Goal: Information Seeking & Learning: Check status

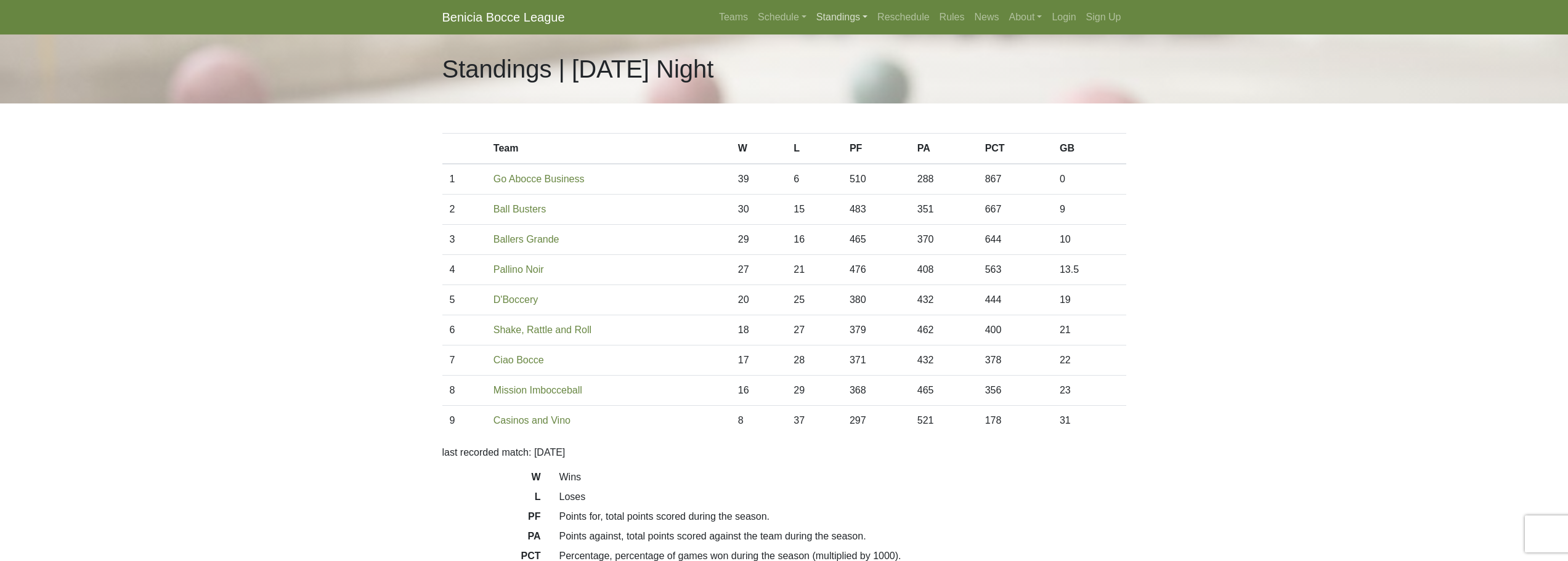
click at [846, 14] on link "Standings" at bounding box center [842, 17] width 61 height 25
click at [802, 23] on link "Schedule" at bounding box center [782, 17] width 58 height 25
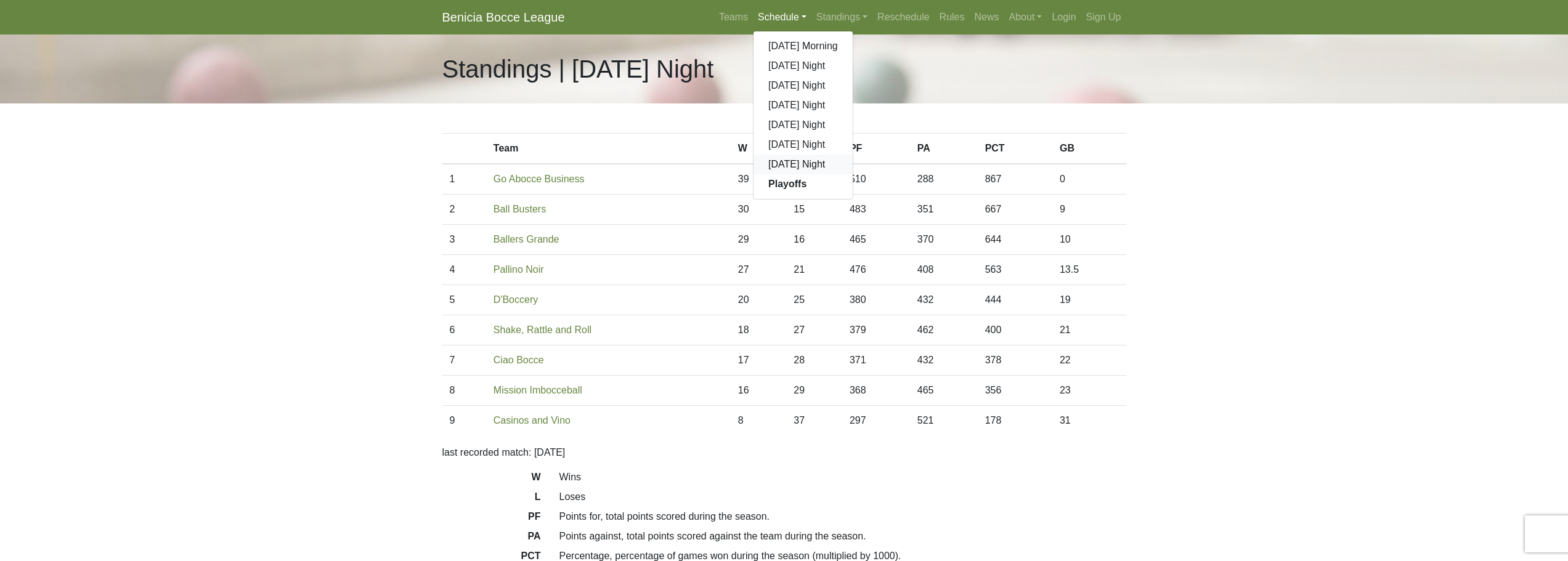
click at [779, 169] on link "[DATE] Night" at bounding box center [803, 164] width 99 height 20
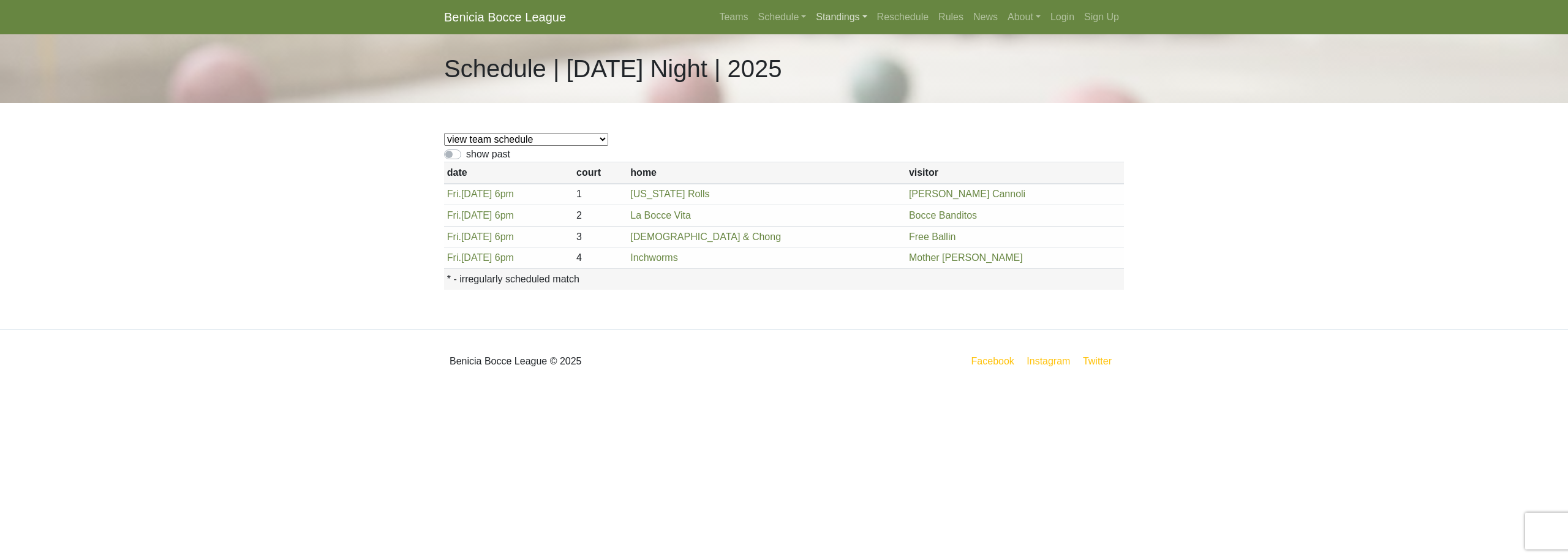
click at [840, 9] on link "Standings" at bounding box center [842, 17] width 61 height 25
click at [843, 165] on link "[DATE] Night" at bounding box center [861, 163] width 98 height 20
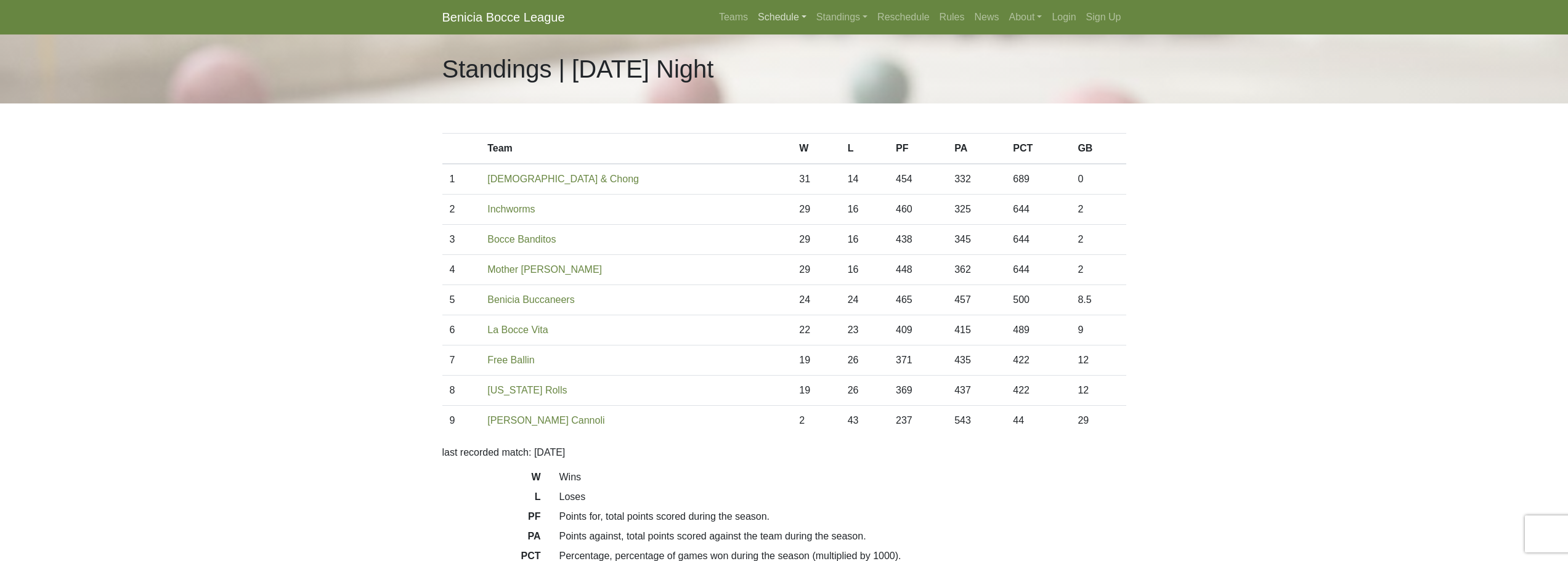
click at [794, 22] on link "Schedule" at bounding box center [782, 17] width 58 height 25
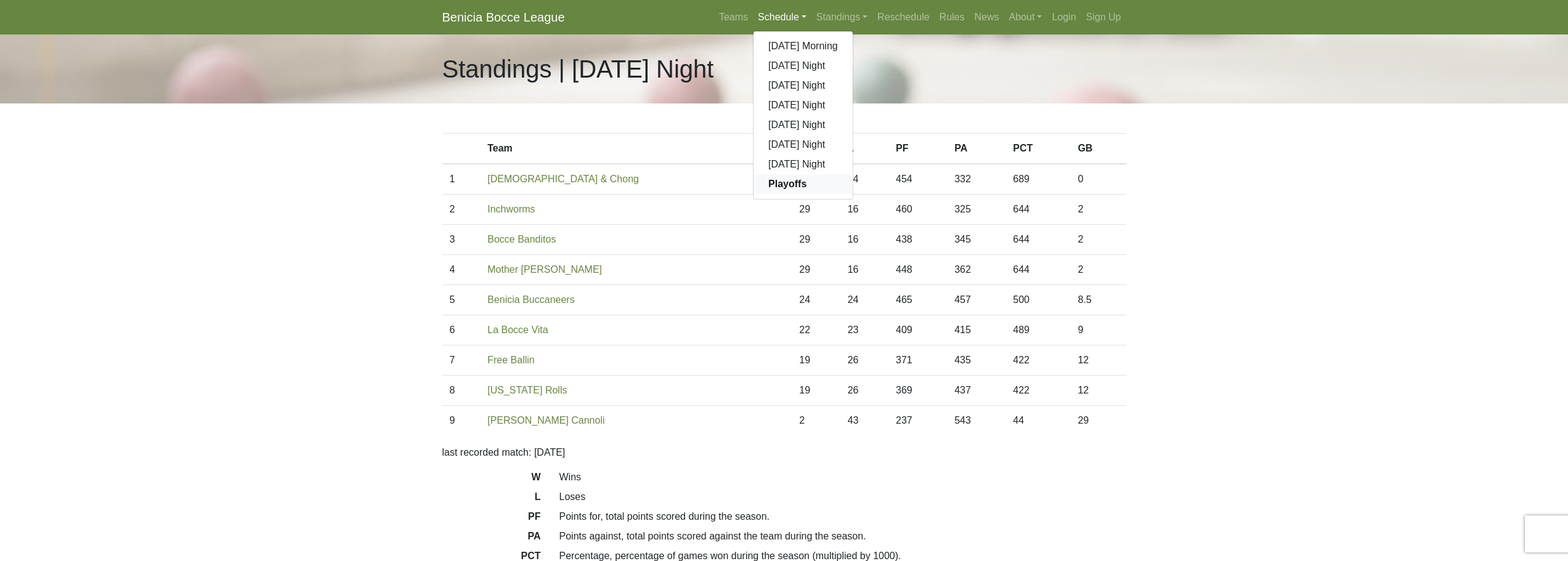
click at [786, 190] on link "Playoffs" at bounding box center [803, 184] width 99 height 20
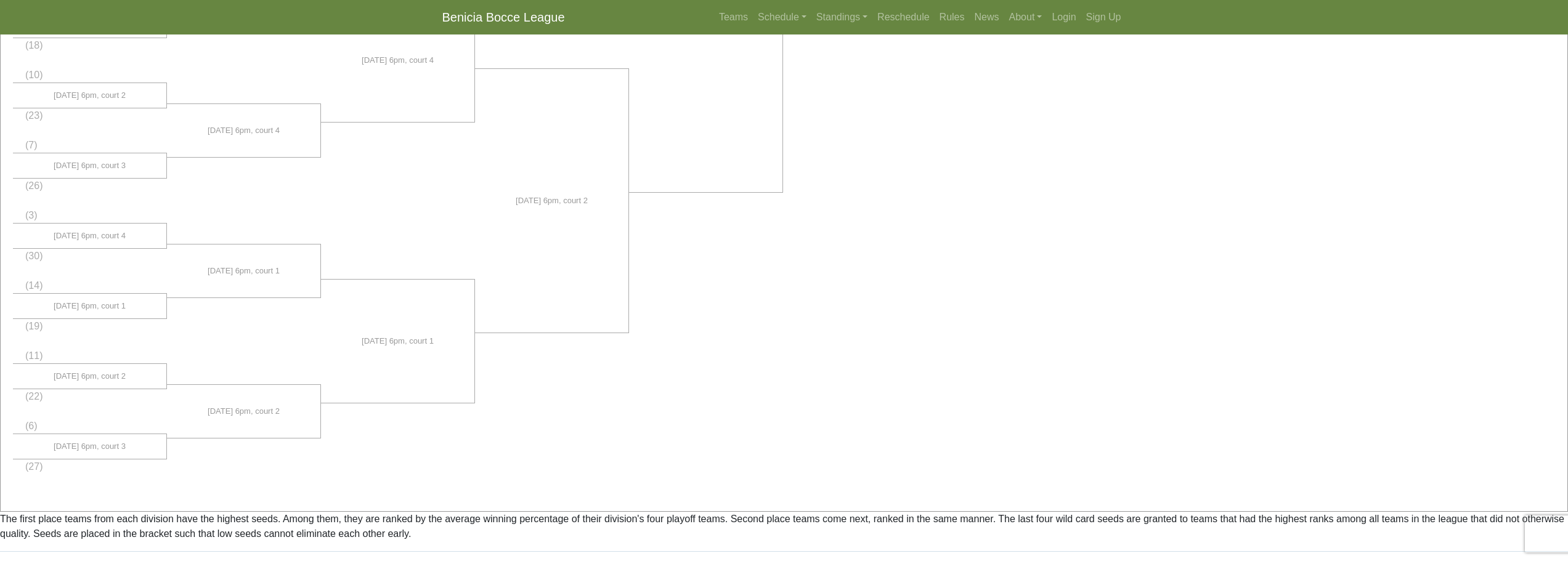
scroll to position [657, 0]
